Goal: Check status: Check status

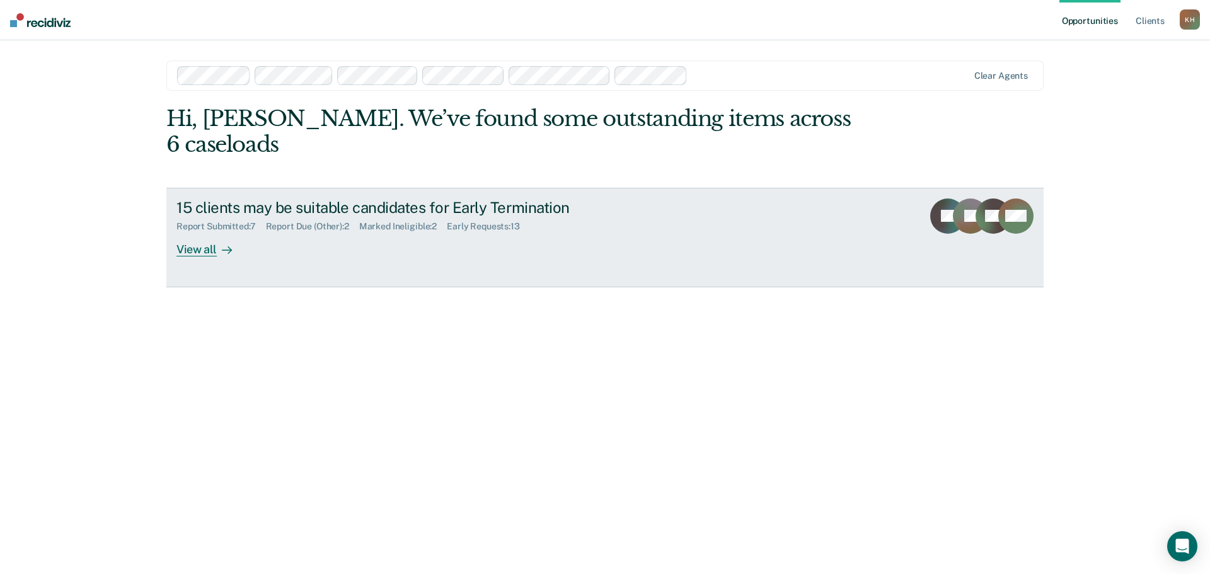
click at [217, 242] on div at bounding box center [224, 249] width 15 height 14
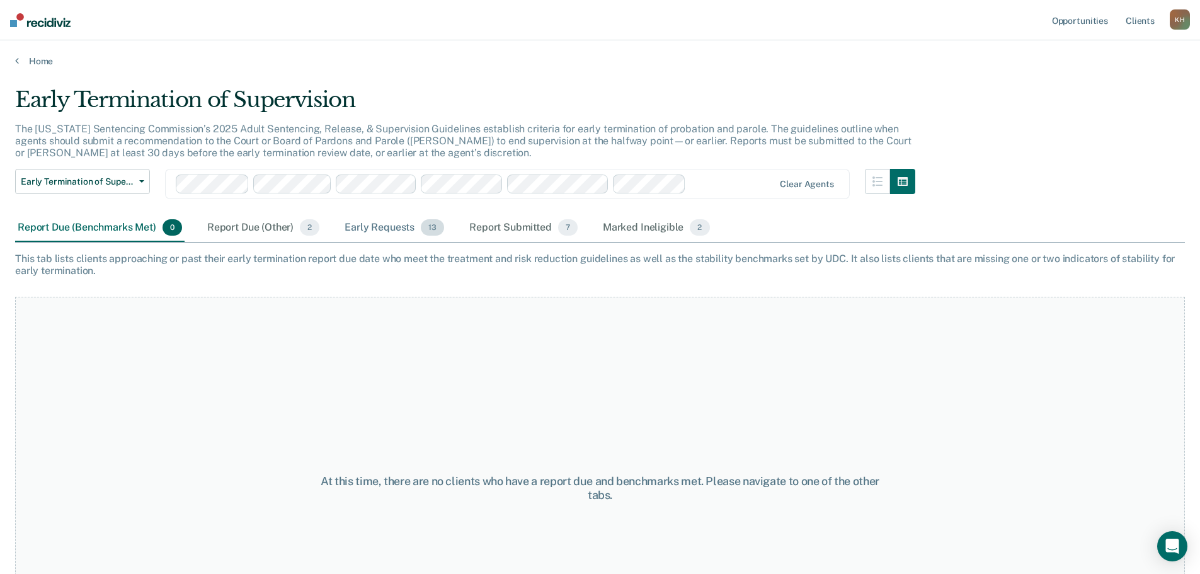
click at [405, 231] on div "Early Requests 13" at bounding box center [394, 228] width 105 height 28
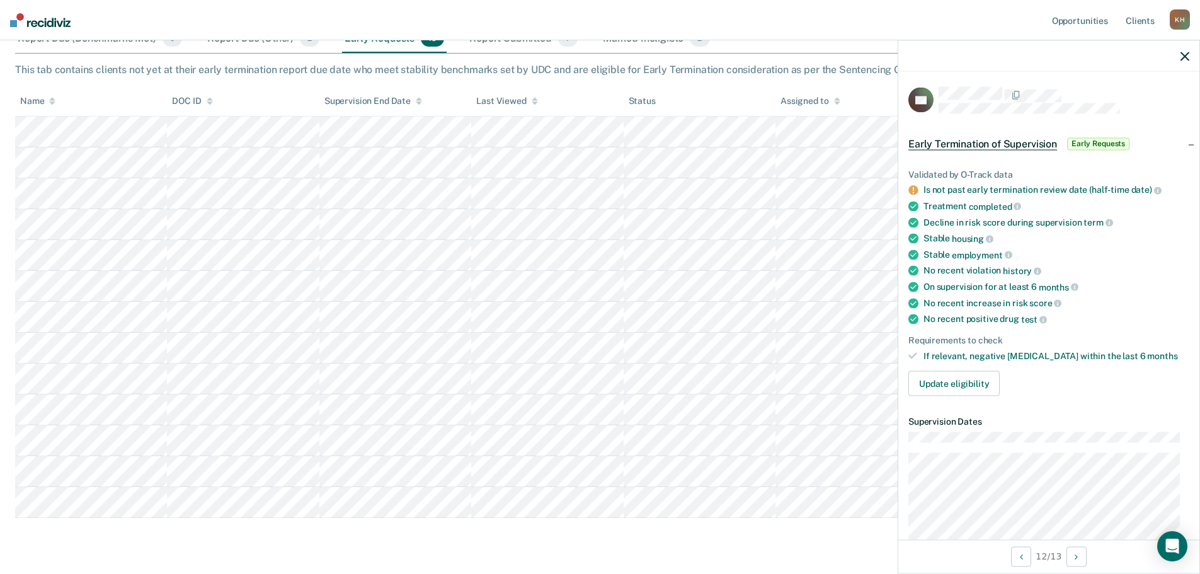
scroll to position [126, 0]
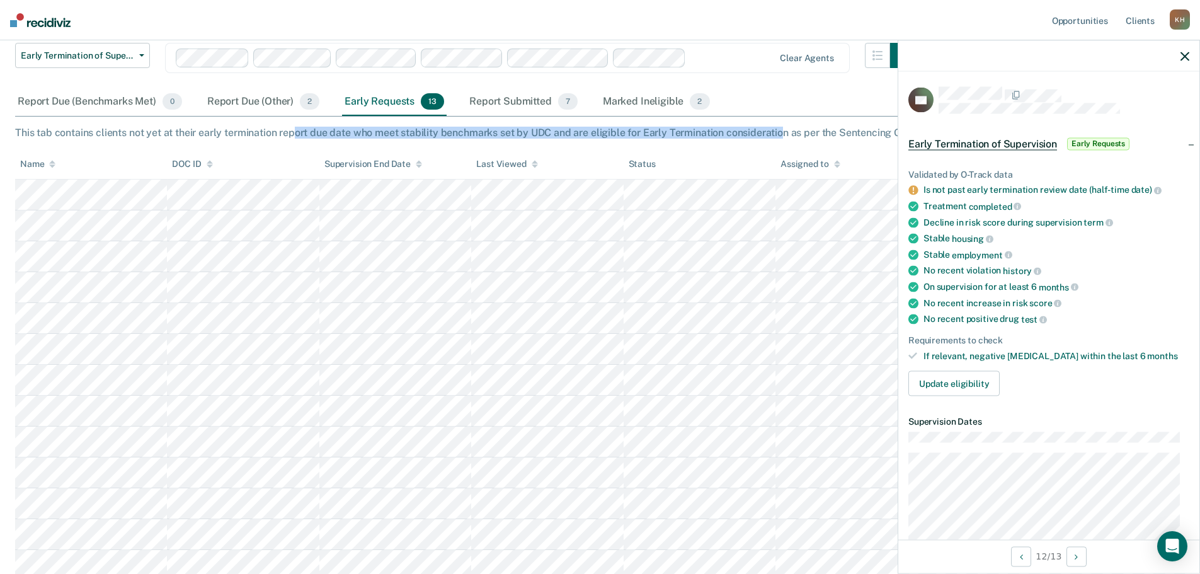
drag, startPoint x: 295, startPoint y: 133, endPoint x: 782, endPoint y: 134, distance: 487.1
click at [781, 134] on div "This tab contains clients not yet at their early termination report due date wh…" at bounding box center [600, 133] width 1170 height 12
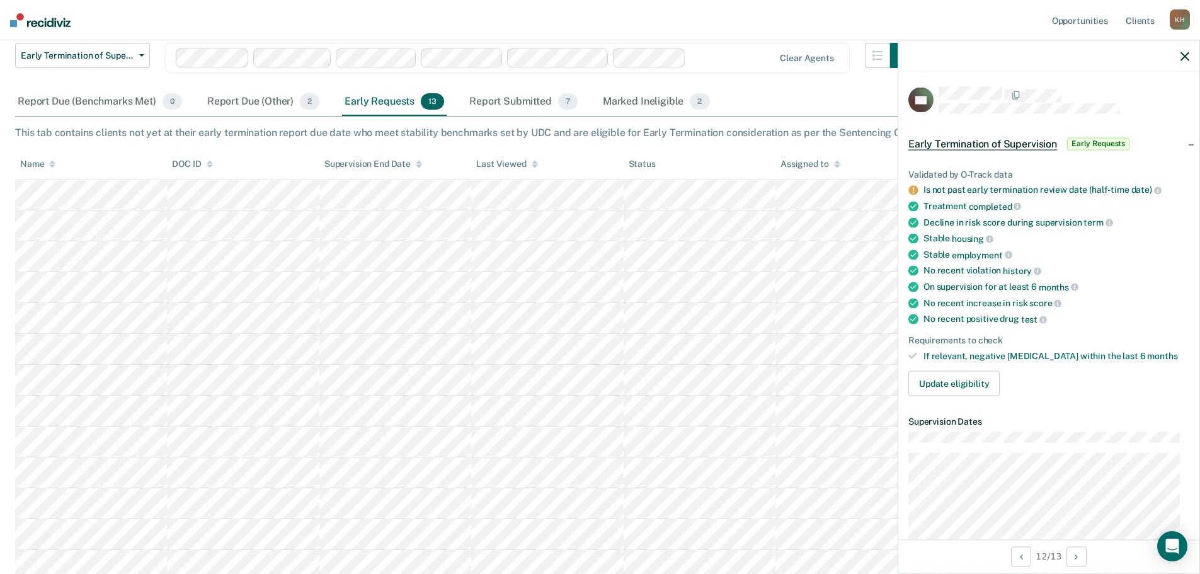
click at [830, 129] on div "This tab contains clients not yet at their early termination report due date wh…" at bounding box center [600, 133] width 1170 height 12
click at [1185, 51] on button "button" at bounding box center [1185, 55] width 9 height 11
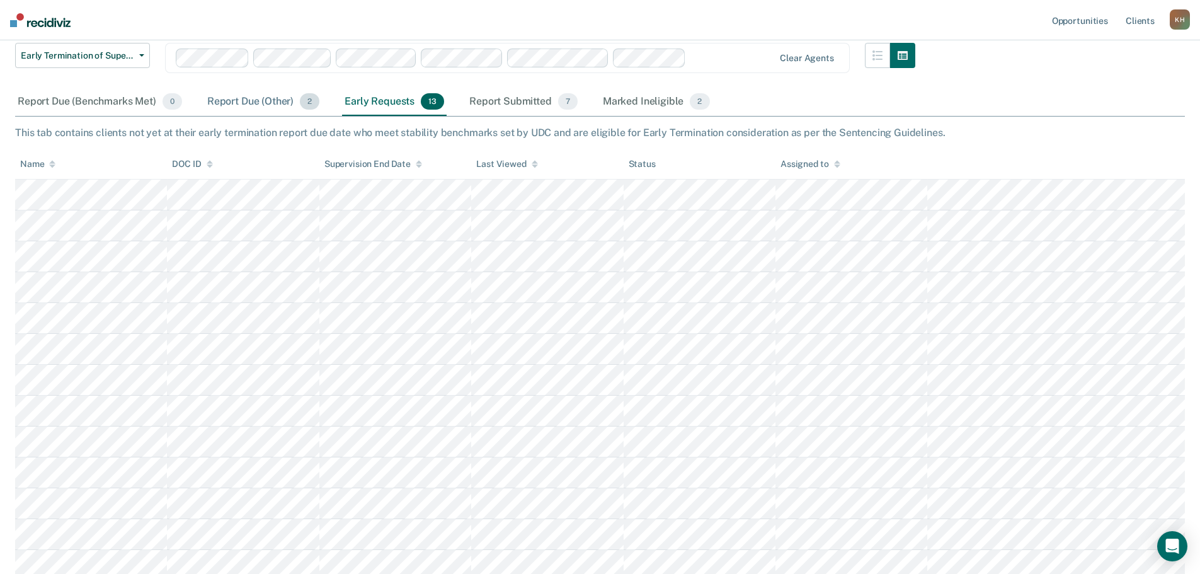
click at [260, 100] on div "Report Due (Other) 2" at bounding box center [263, 102] width 117 height 28
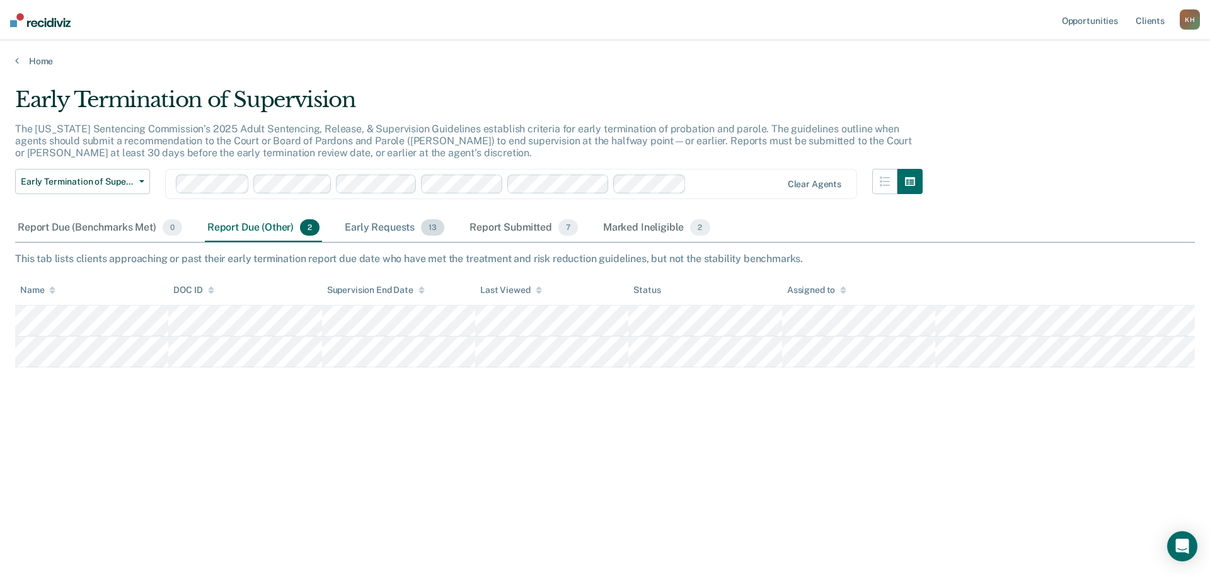
click at [411, 228] on div "Early Requests 13" at bounding box center [394, 228] width 105 height 28
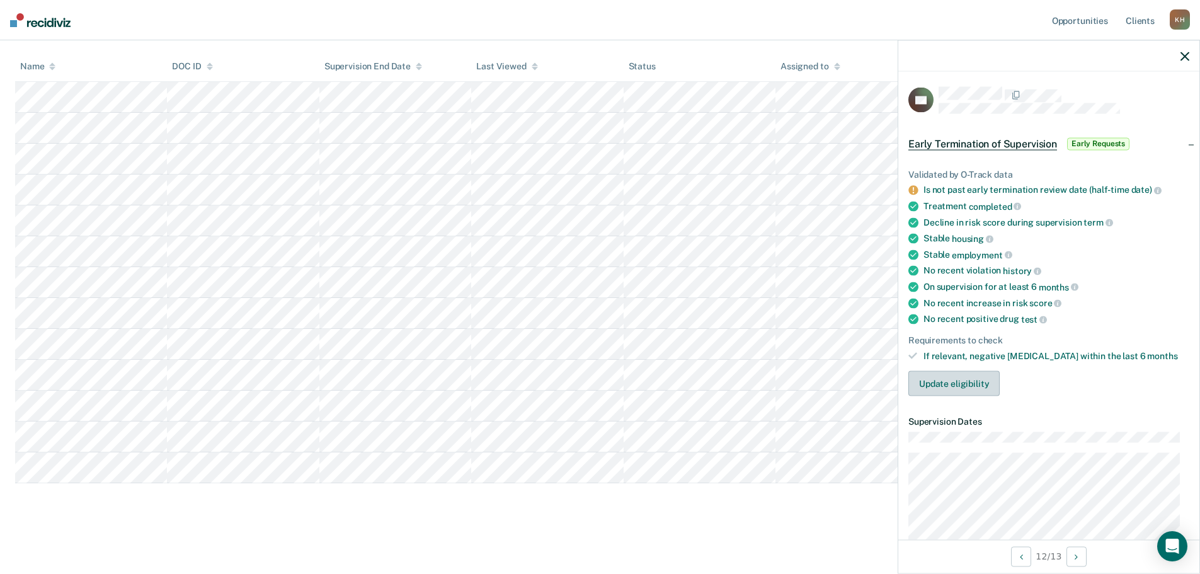
click at [980, 384] on button "Update eligibility" at bounding box center [954, 383] width 91 height 25
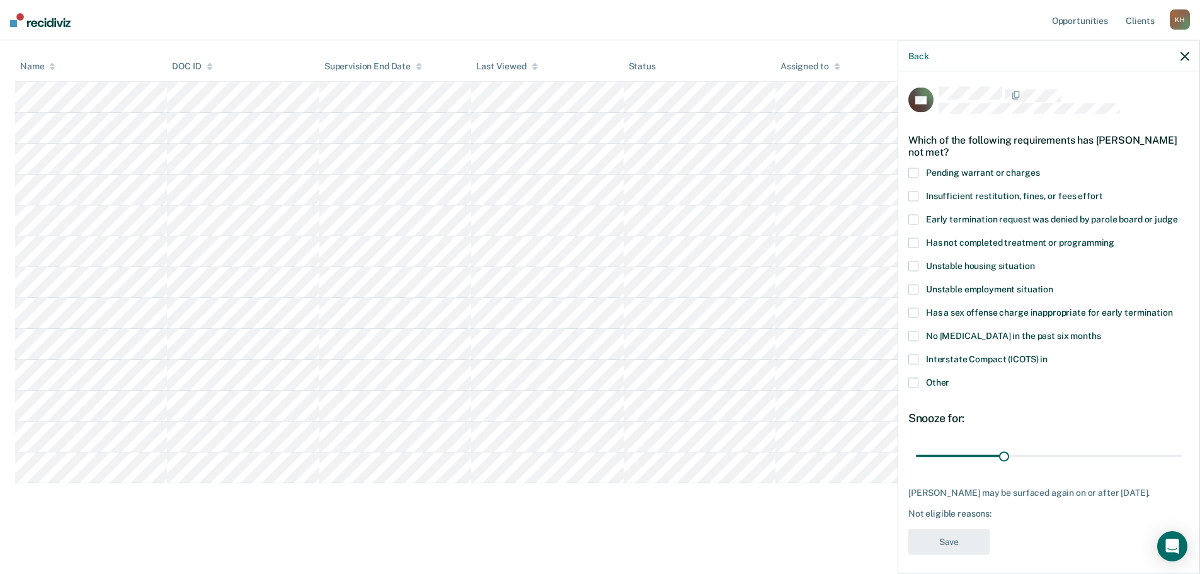
click at [1184, 57] on icon "button" at bounding box center [1185, 56] width 9 height 9
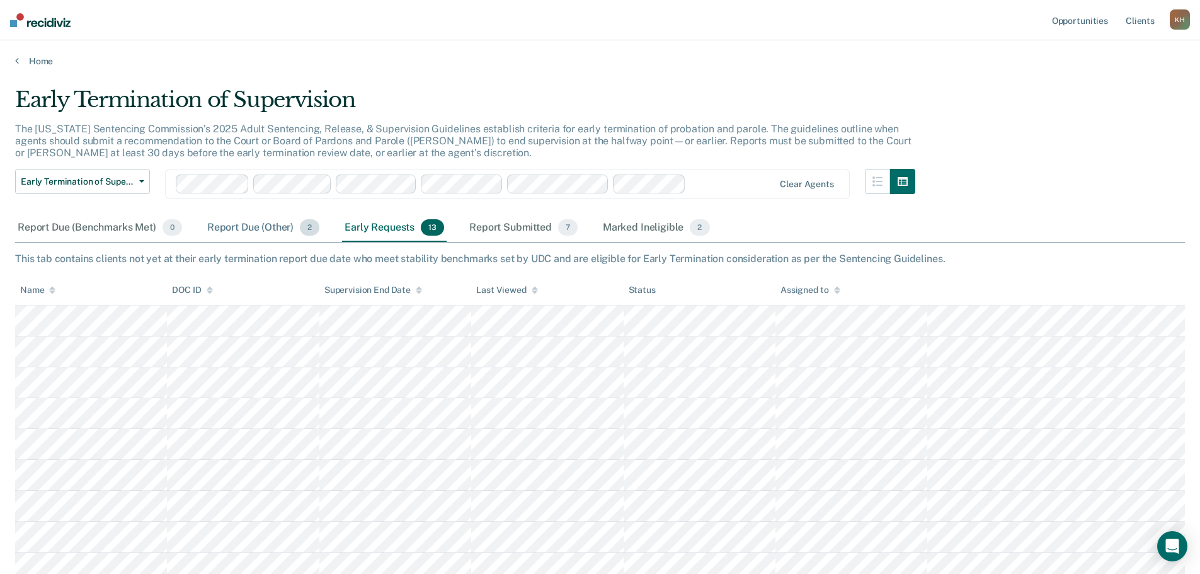
click at [260, 231] on div "Report Due (Other) 2" at bounding box center [263, 228] width 117 height 28
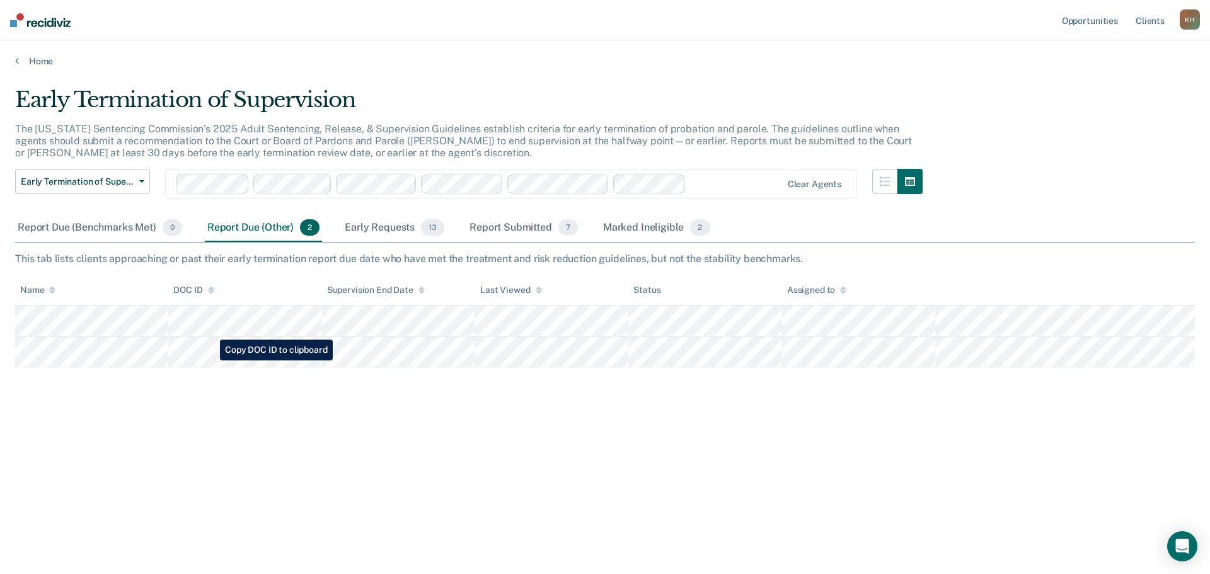
click at [210, 360] on tr at bounding box center [605, 351] width 1180 height 31
